Goal: Information Seeking & Learning: Learn about a topic

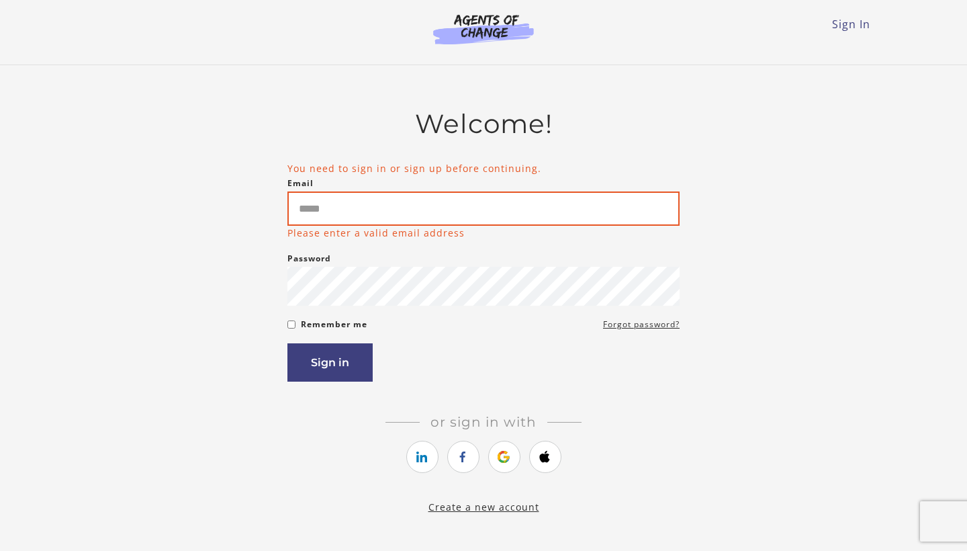
click at [485, 216] on input "Email" at bounding box center [483, 208] width 392 height 34
type input "**********"
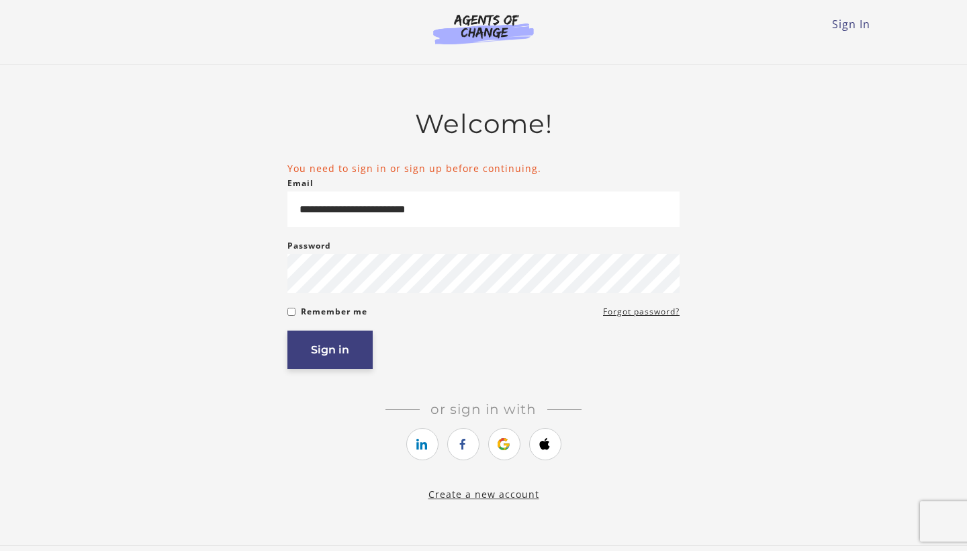
click at [338, 353] on button "Sign in" at bounding box center [329, 349] width 85 height 38
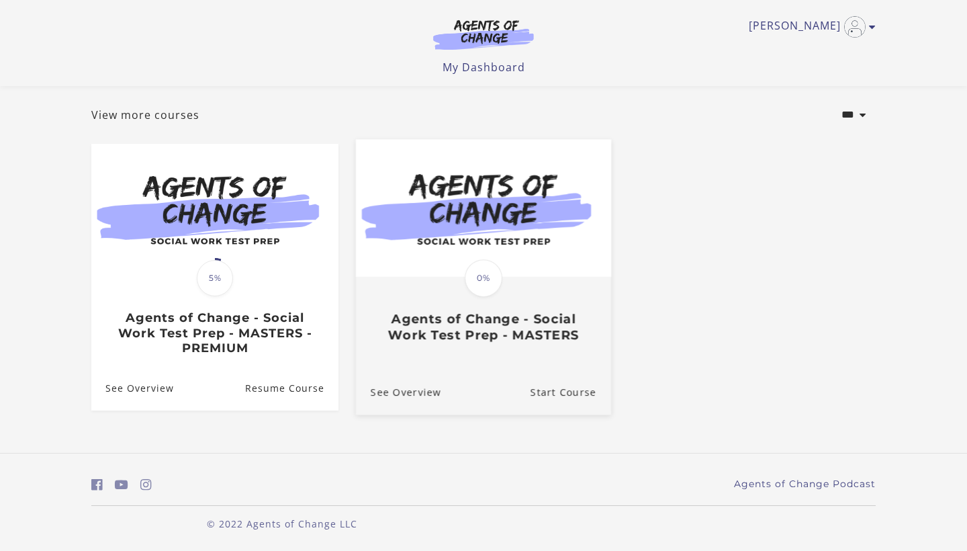
scroll to position [66, 0]
click at [419, 345] on link "Translation missing: en.liquid.partials.dashboard_course_card.progress_descript…" at bounding box center [483, 246] width 255 height 214
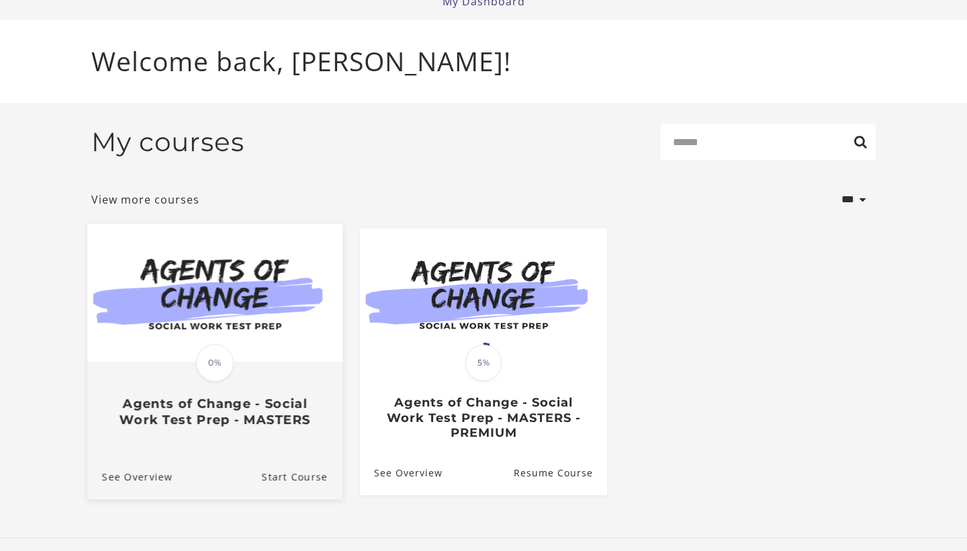
click at [222, 363] on span "0%" at bounding box center [215, 363] width 38 height 38
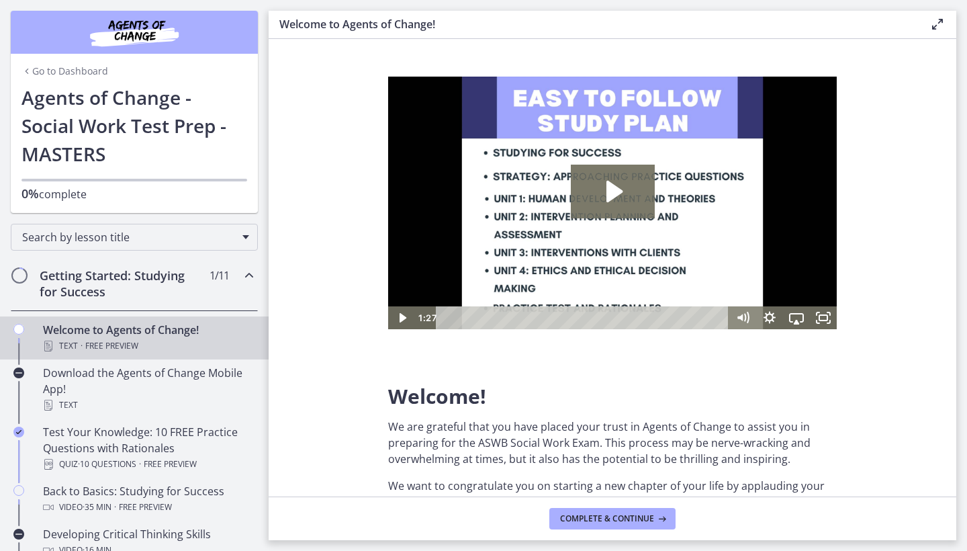
click at [72, 206] on div "Go to Dashboard Agents of Change - Social Work Test Prep - MASTERS 0% complete" at bounding box center [134, 148] width 247 height 130
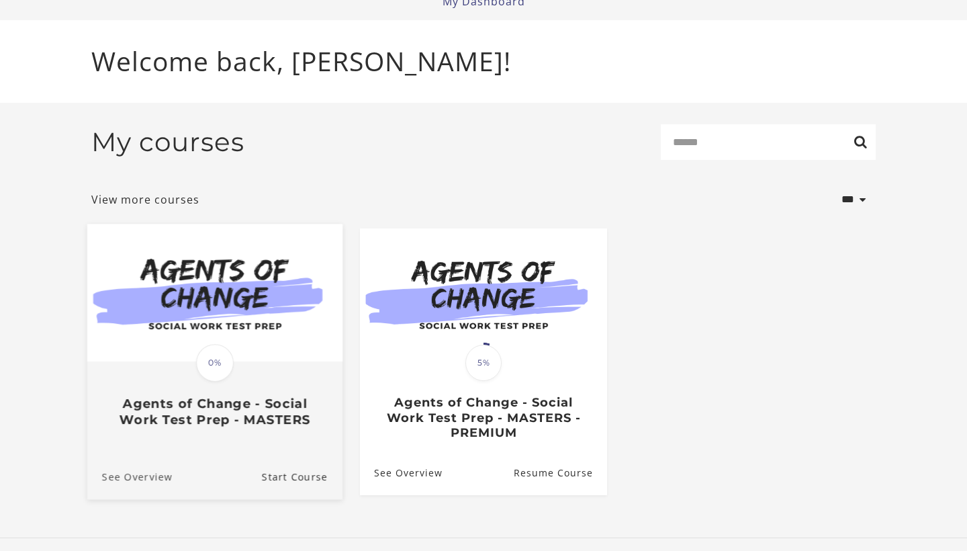
click at [130, 479] on link "See Overview" at bounding box center [129, 475] width 85 height 45
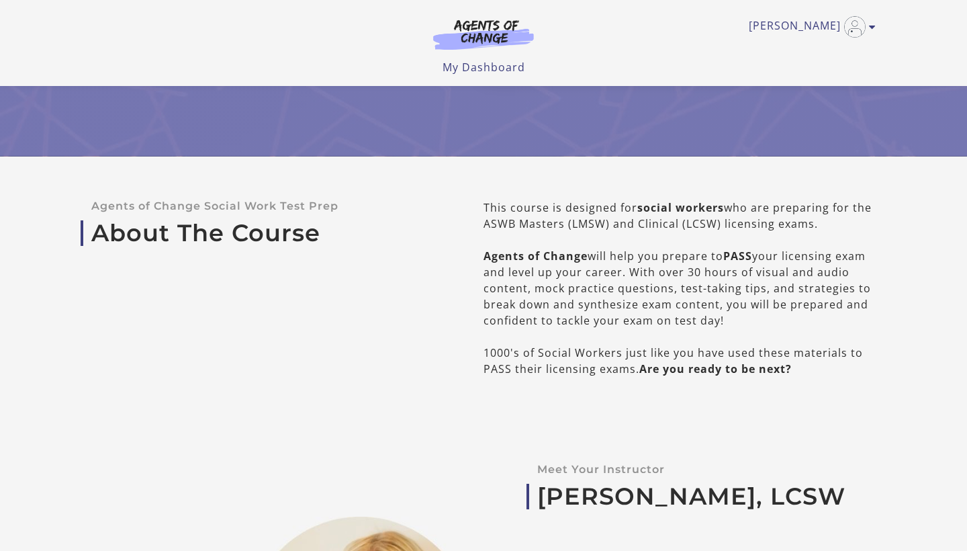
scroll to position [297, 0]
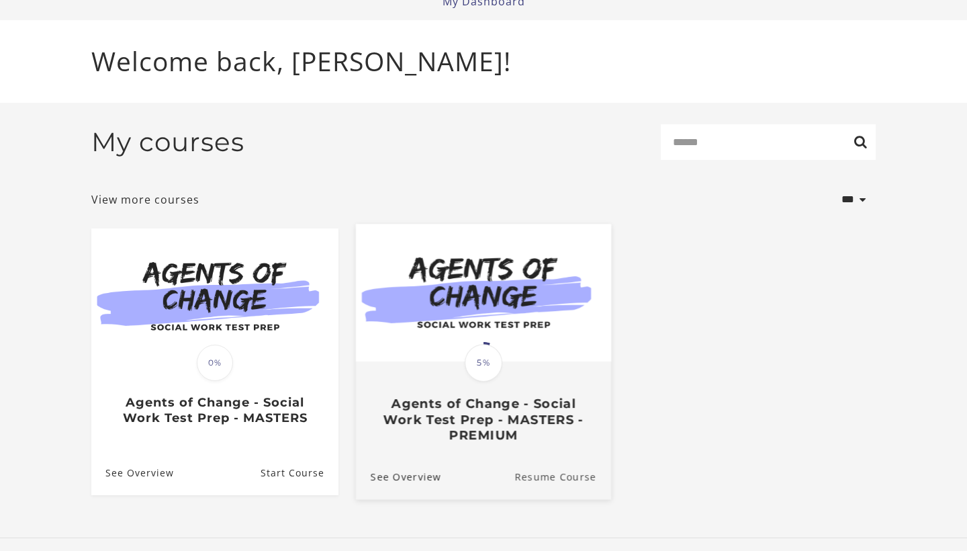
click at [534, 483] on link "Resume Course" at bounding box center [562, 475] width 97 height 45
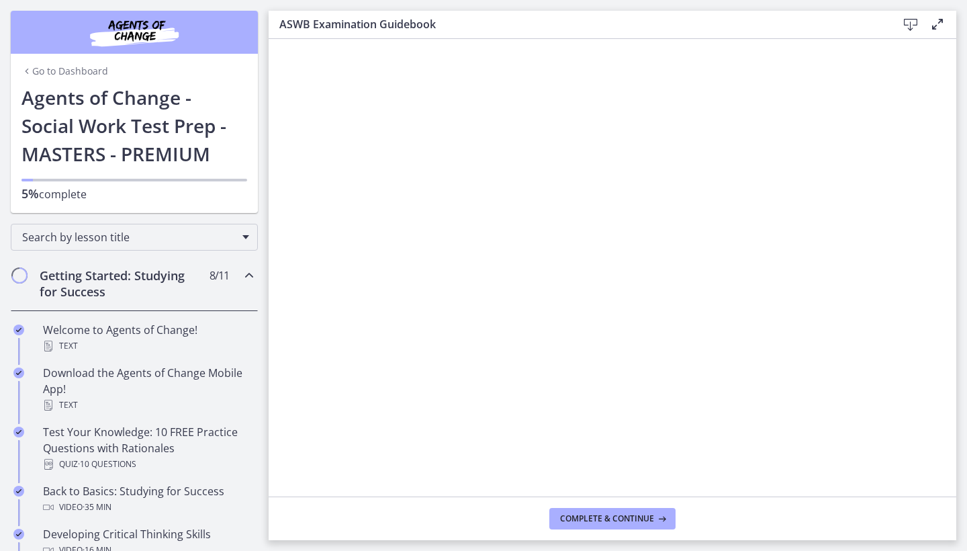
click at [105, 201] on p "5% complete" at bounding box center [134, 193] width 226 height 17
click at [156, 249] on div "Search by lesson title" at bounding box center [134, 237] width 247 height 27
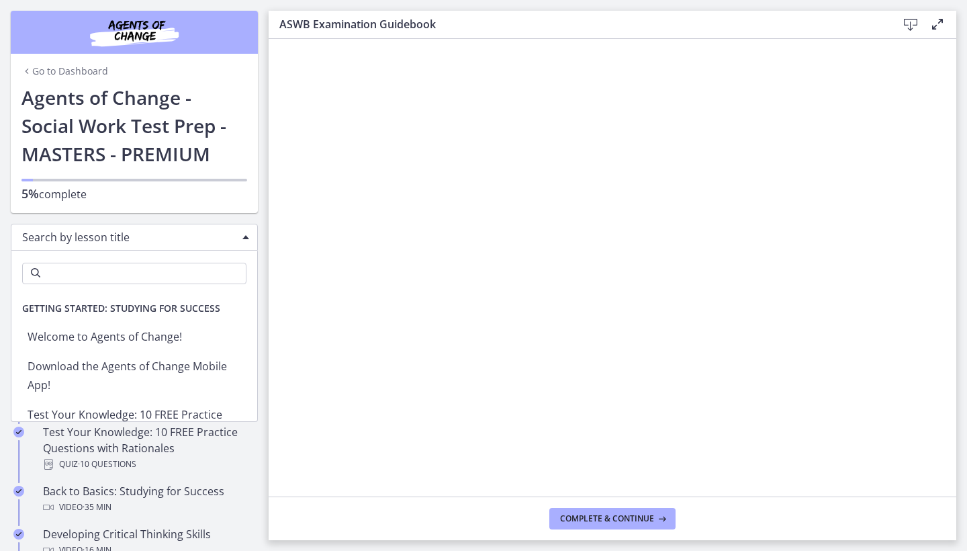
click at [134, 125] on h1 "Agents of Change - Social Work Test Prep - MASTERS - PREMIUM" at bounding box center [134, 125] width 226 height 85
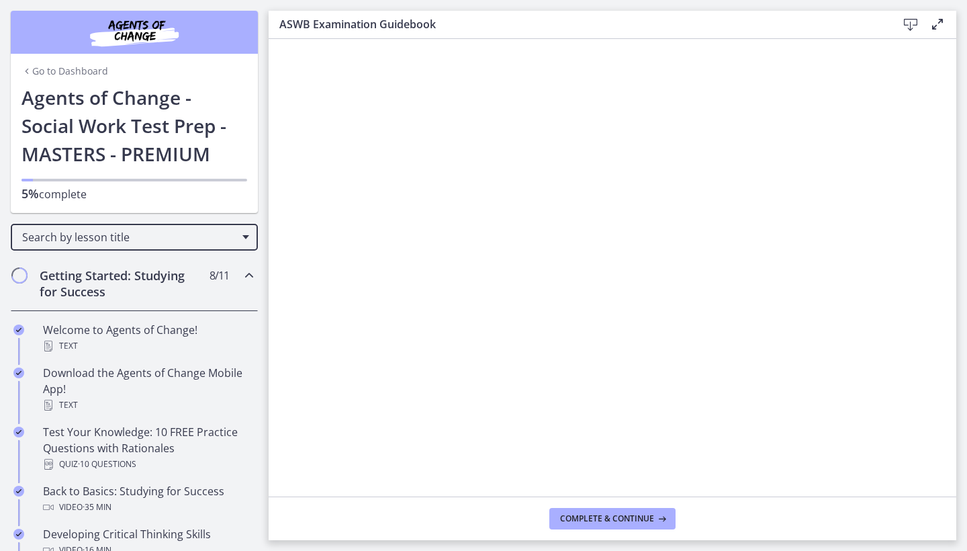
click at [87, 78] on div "Go to Dashboard" at bounding box center [134, 69] width 247 height 30
click at [88, 69] on link "Go to Dashboard" at bounding box center [64, 70] width 87 height 13
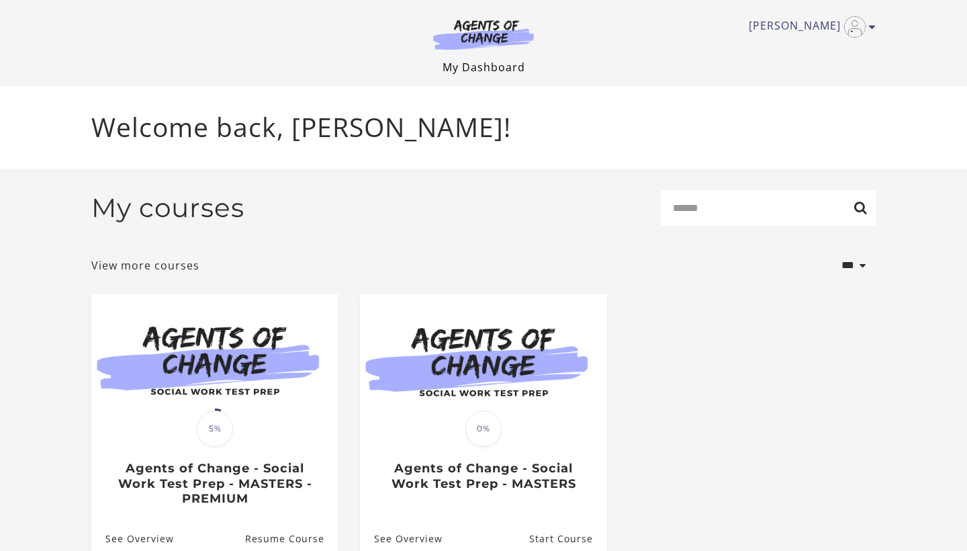
click at [484, 66] on link "My Dashboard" at bounding box center [483, 67] width 83 height 15
click at [867, 24] on link "[PERSON_NAME]" at bounding box center [809, 26] width 120 height 21
click at [818, 48] on link "My Account" at bounding box center [820, 49] width 118 height 23
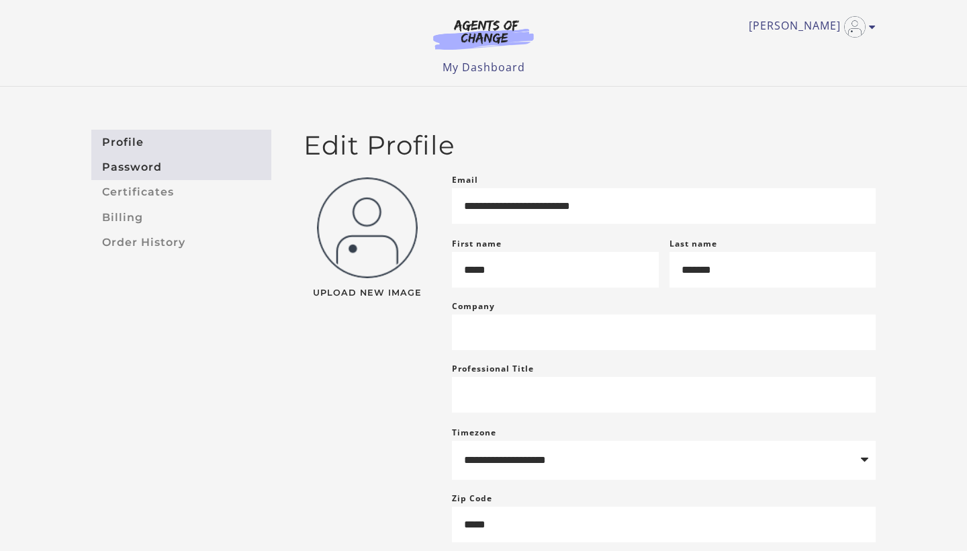
click at [157, 172] on link "Password" at bounding box center [181, 166] width 180 height 25
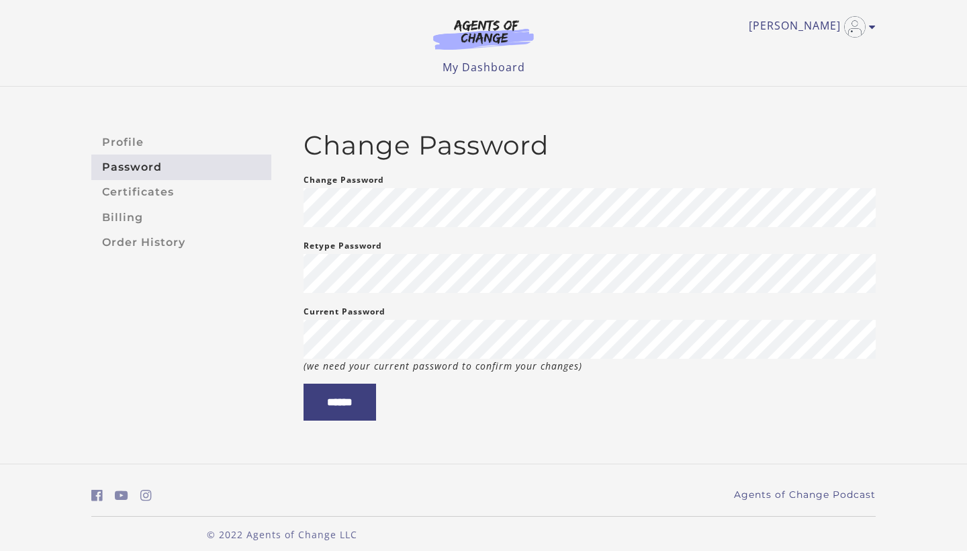
click at [157, 195] on link "Certificates" at bounding box center [181, 192] width 180 height 25
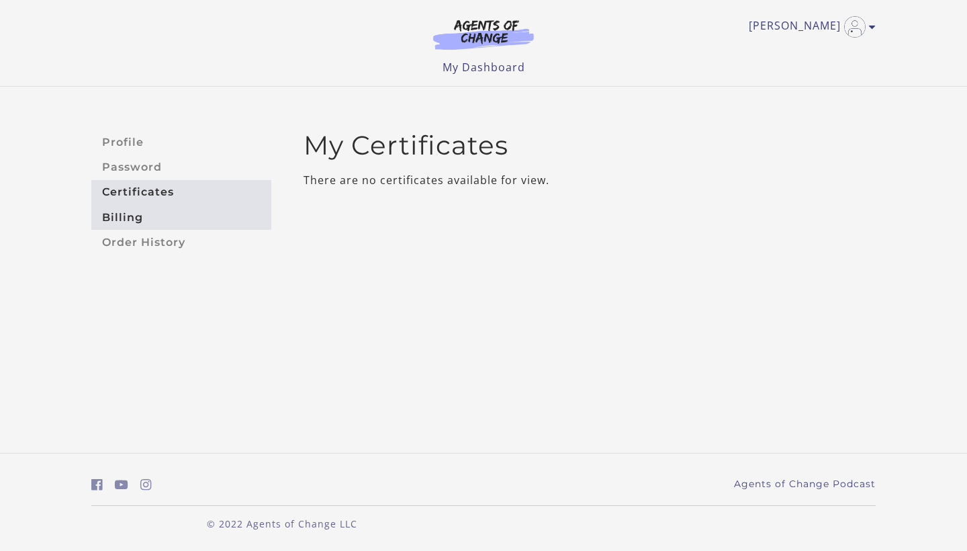
click at [154, 226] on link "Billing" at bounding box center [181, 217] width 180 height 25
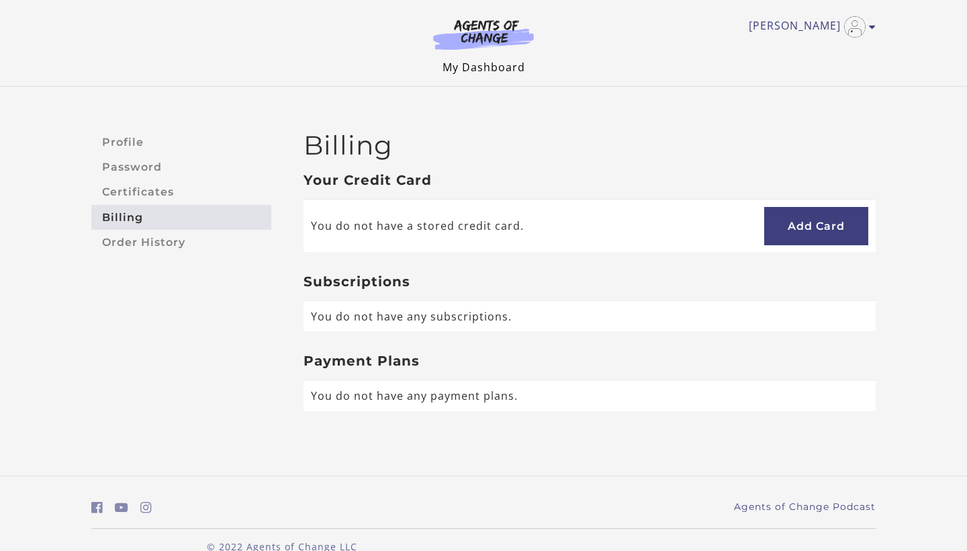
click at [462, 66] on link "My Dashboard" at bounding box center [483, 67] width 83 height 15
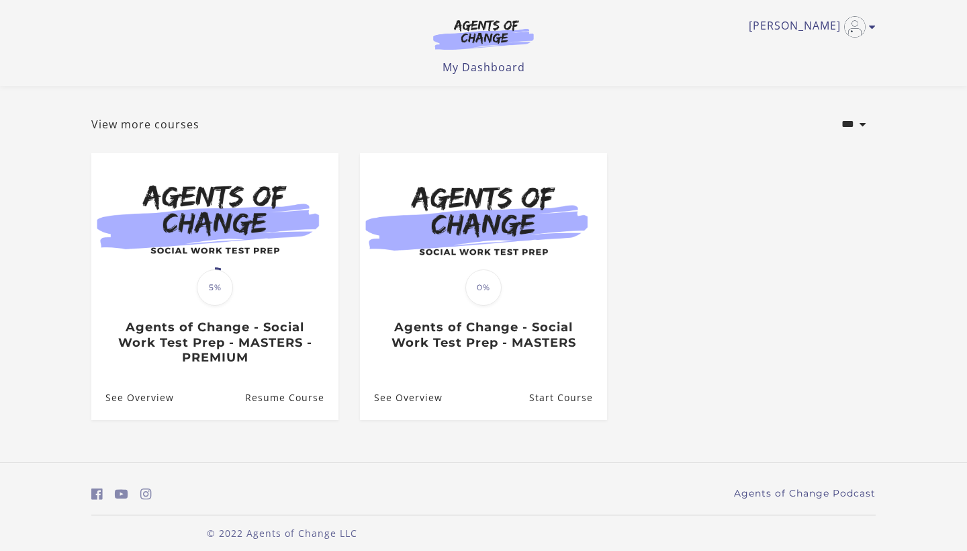
scroll to position [57, 0]
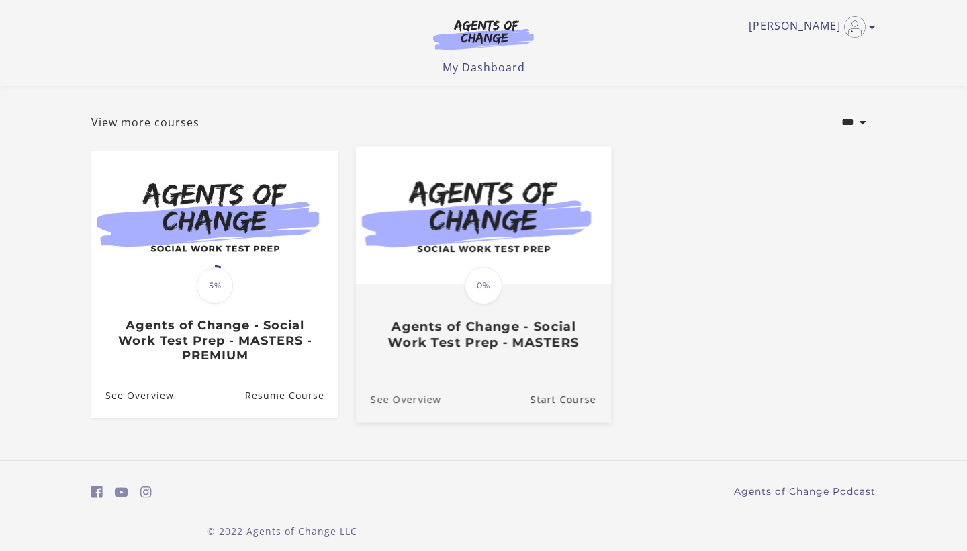
click at [406, 397] on link "See Overview" at bounding box center [398, 398] width 85 height 45
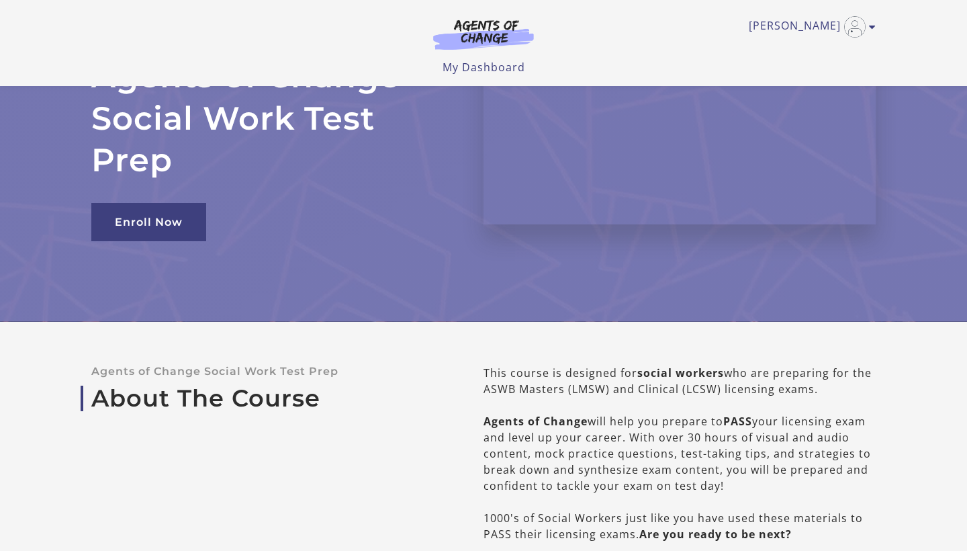
scroll to position [99, 0]
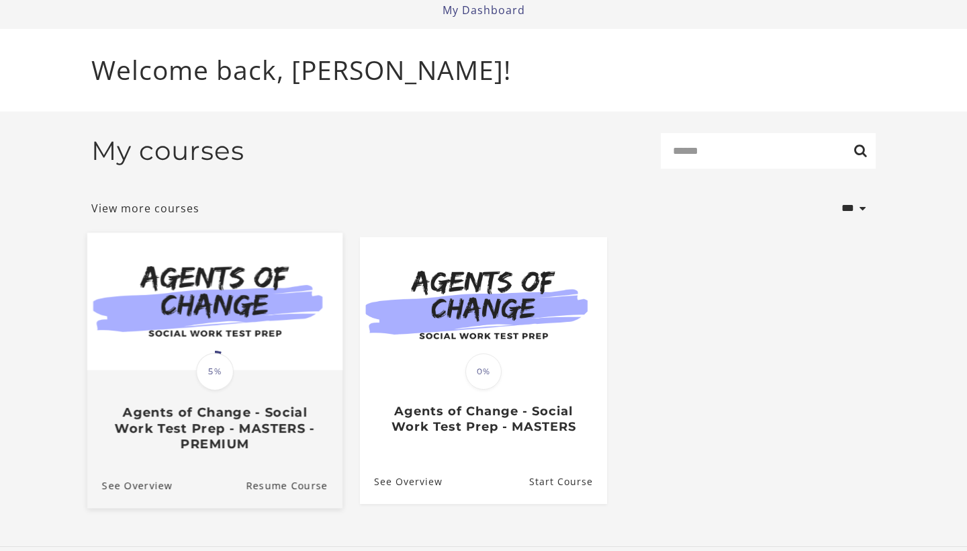
click at [255, 426] on h3 "Agents of Change - Social Work Test Prep - MASTERS - PREMIUM" at bounding box center [215, 427] width 226 height 47
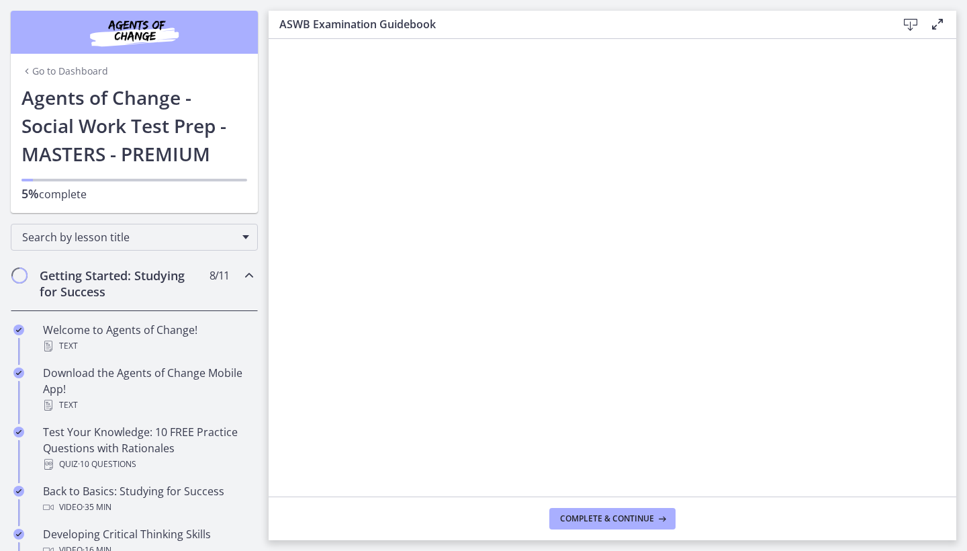
click at [54, 276] on h2 "Getting Started: Studying for Success" at bounding box center [122, 283] width 164 height 32
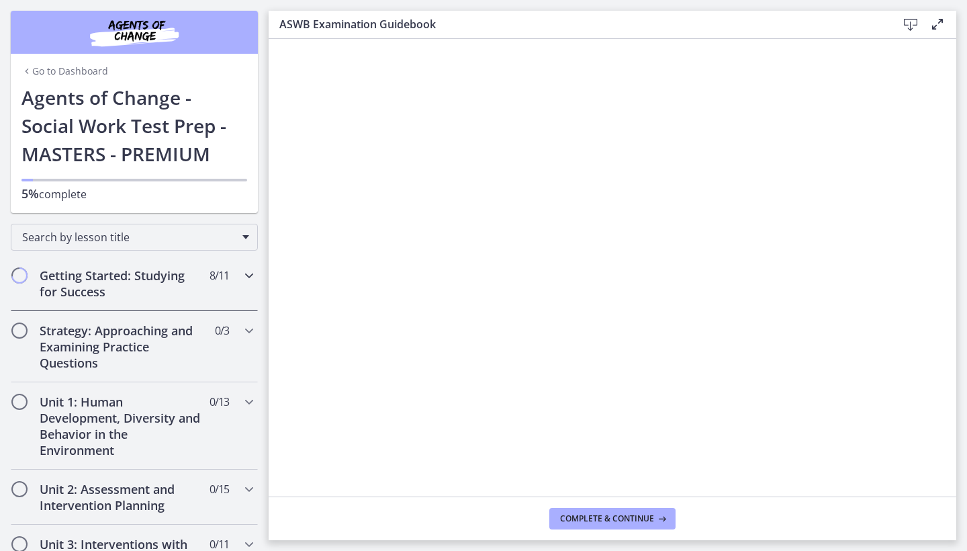
click at [30, 279] on div "Getting Started: Studying for Success 8 / 11 Completed" at bounding box center [134, 283] width 247 height 55
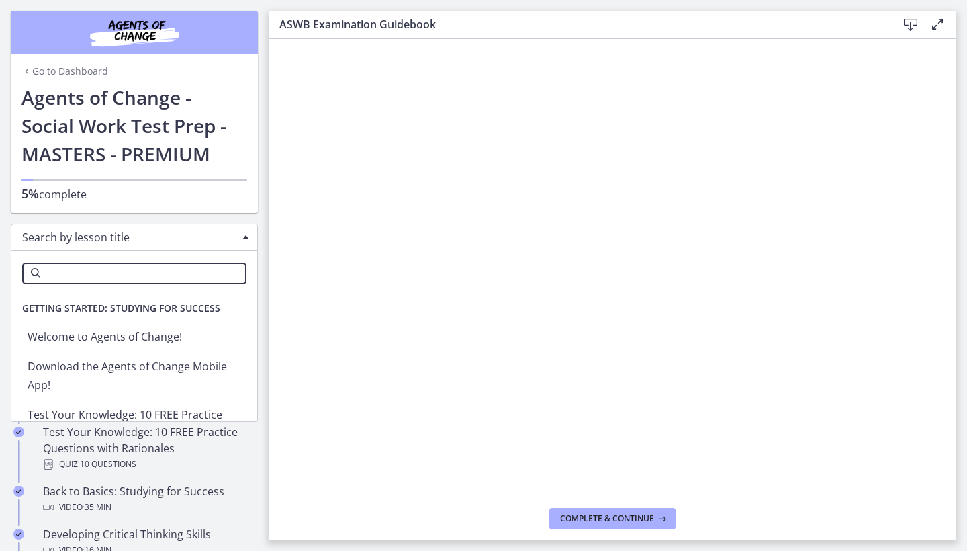
click at [176, 238] on span "Search by lesson title" at bounding box center [129, 237] width 214 height 15
